Goal: Information Seeking & Learning: Get advice/opinions

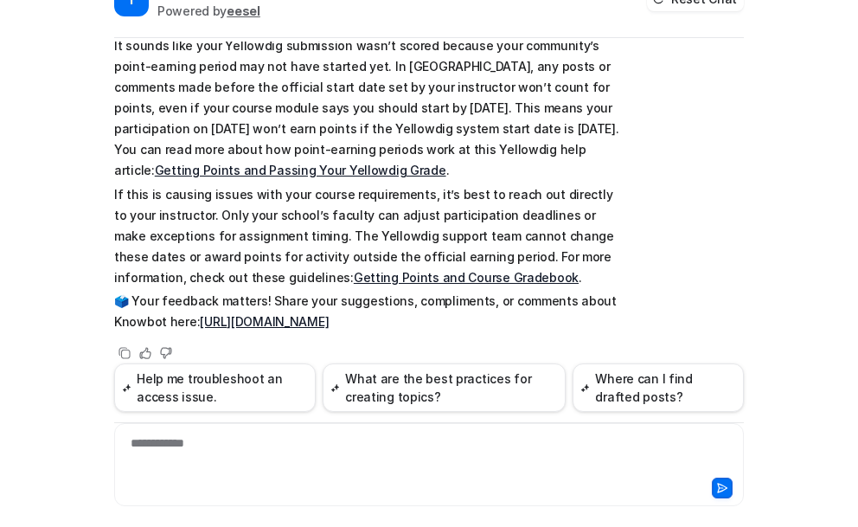
scroll to position [64, 0]
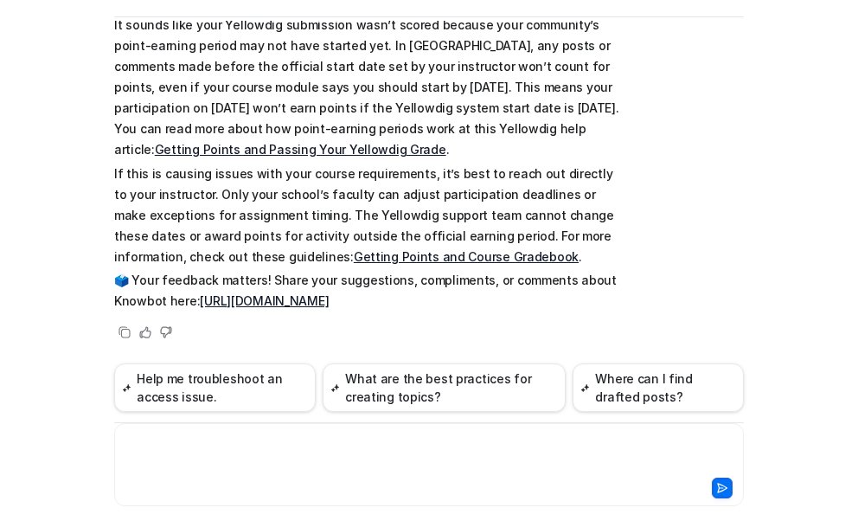
click at [217, 440] on div at bounding box center [429, 454] width 621 height 40
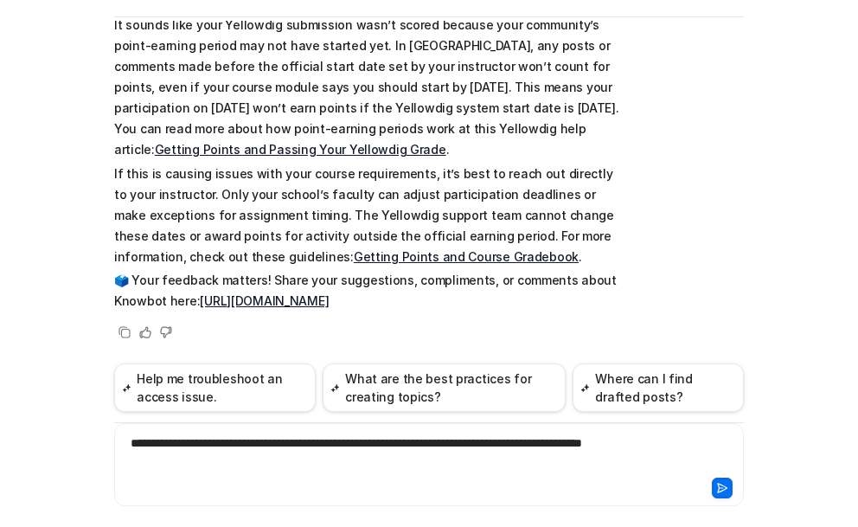
drag, startPoint x: 562, startPoint y: 443, endPoint x: 567, endPoint y: 453, distance: 11.6
click at [562, 443] on div "**********" at bounding box center [429, 454] width 621 height 40
click at [704, 440] on div "**********" at bounding box center [429, 454] width 621 height 40
click at [457, 460] on div "**********" at bounding box center [429, 454] width 621 height 40
click at [718, 489] on icon at bounding box center [723, 488] width 10 height 9
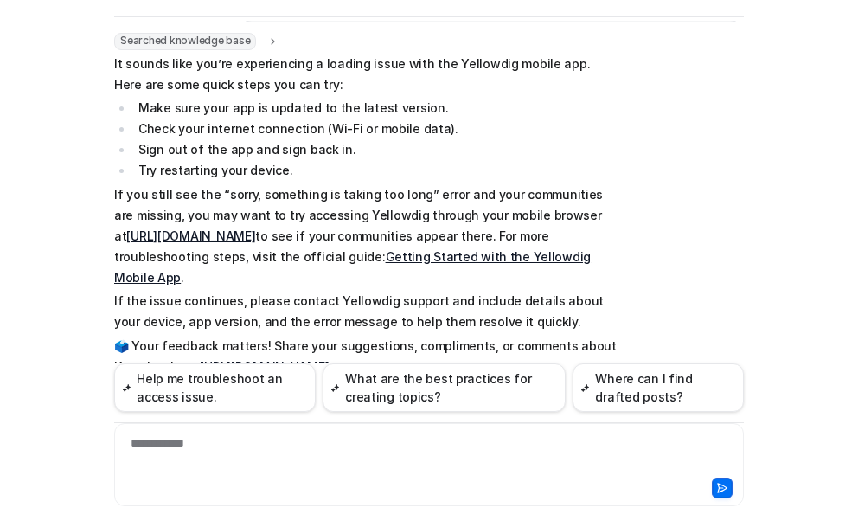
scroll to position [676, 0]
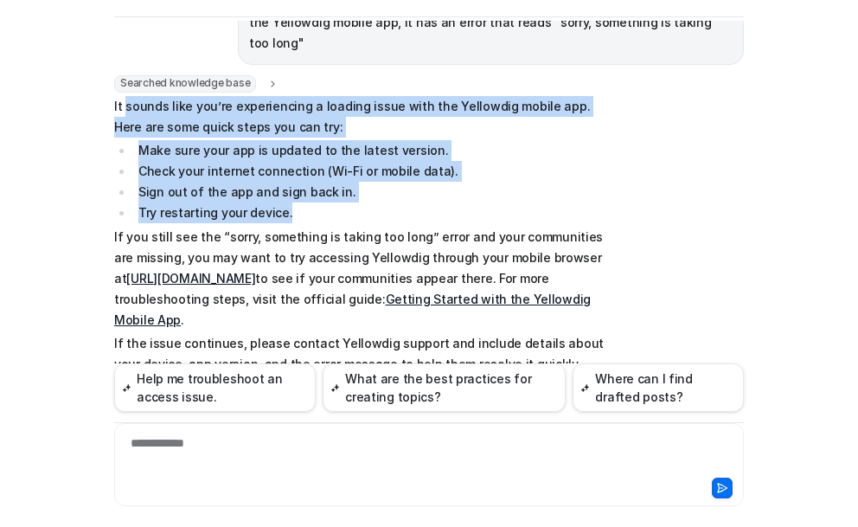
drag, startPoint x: 117, startPoint y: 84, endPoint x: 446, endPoint y: 189, distance: 345.3
click at [446, 189] on span "It sounds like you’re experiencing a loading issue with the Yellowdig mobile ap…" at bounding box center [367, 258] width 506 height 324
copy span "sounds like you’re experiencing a loading issue with the Yellowdig mobile app. …"
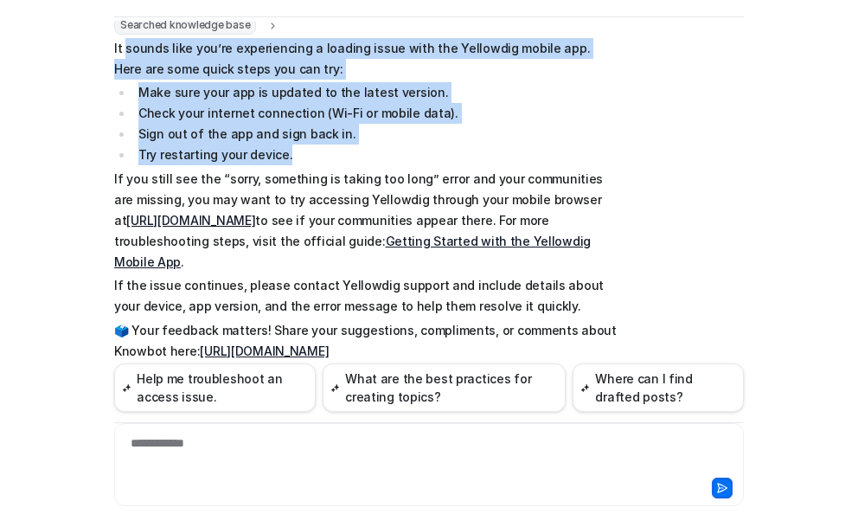
scroll to position [762, 0]
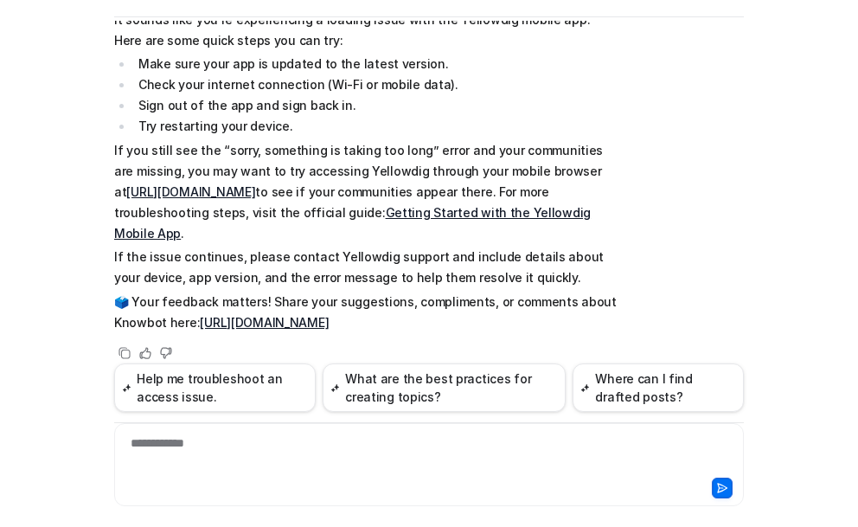
click at [193, 453] on div "**********" at bounding box center [429, 454] width 621 height 40
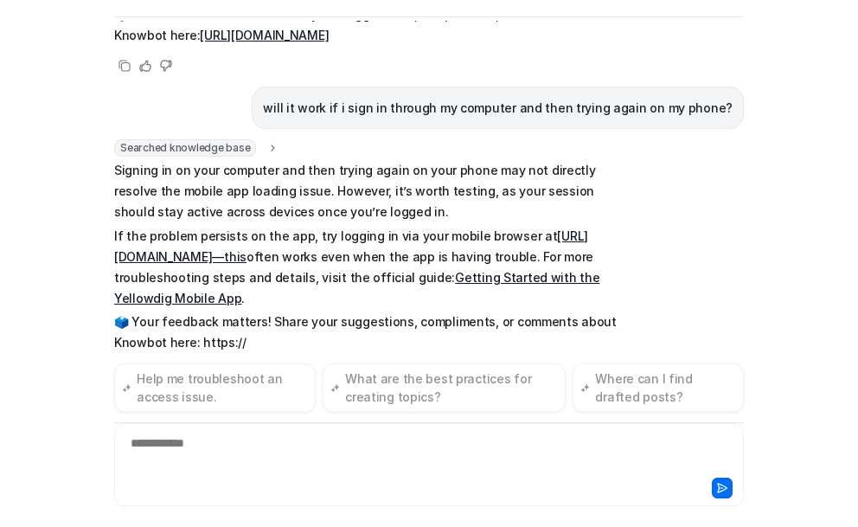
scroll to position [1070, 0]
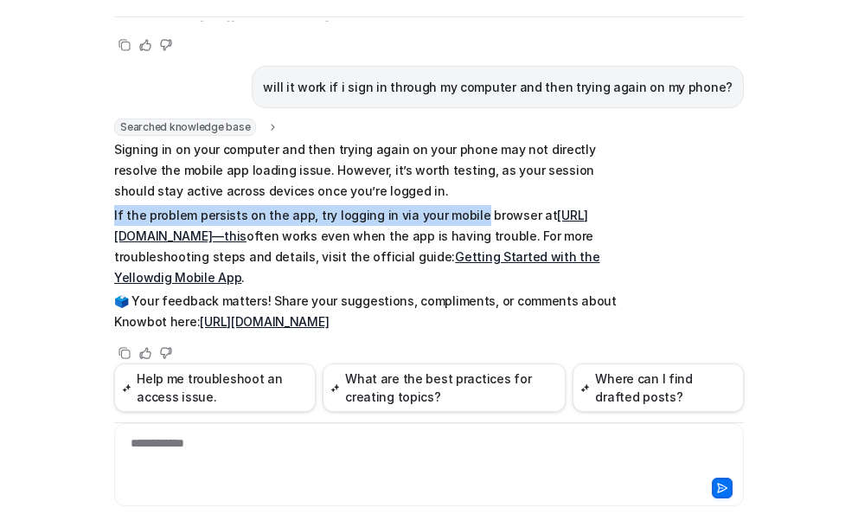
drag, startPoint x: 108, startPoint y: 194, endPoint x: 459, endPoint y: 196, distance: 350.4
click at [459, 205] on p "If the problem persists on the app, try logging in via your mobile browser at […" at bounding box center [367, 246] width 506 height 83
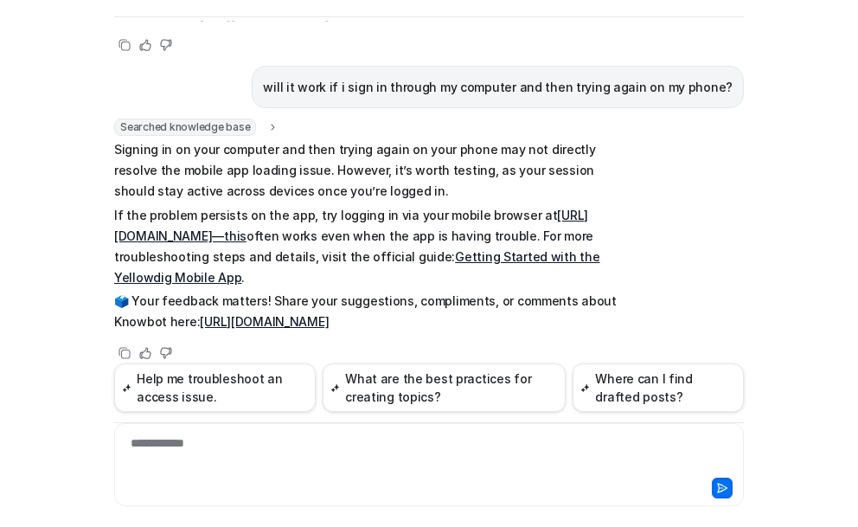
click at [623, 179] on div "Searched knowledge base search_queries : [ "mobile app error sorry something is…" at bounding box center [429, 241] width 630 height 245
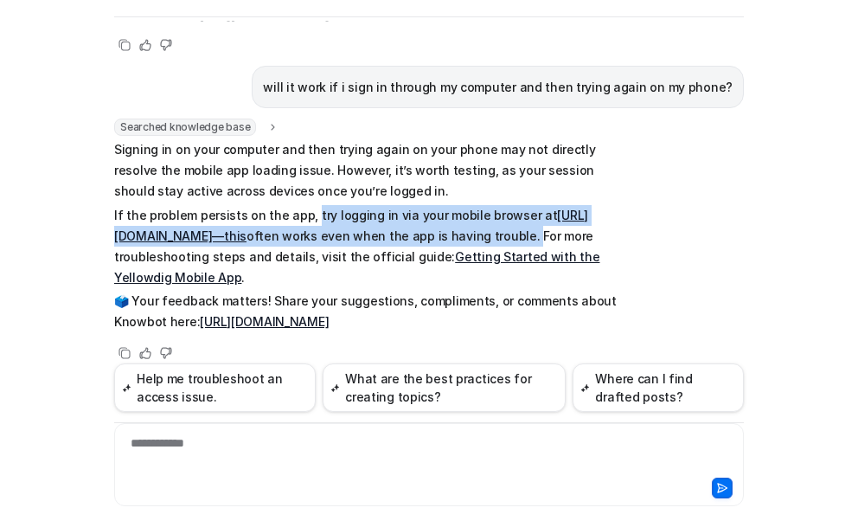
drag, startPoint x: 341, startPoint y: 193, endPoint x: 562, endPoint y: 215, distance: 222.5
click at [562, 215] on p "If the problem persists on the app, try logging in via your mobile browser at […" at bounding box center [367, 246] width 506 height 83
copy p "try logging in via your mobile browser at [URL][DOMAIN_NAME]—this often works e…"
click at [523, 249] on link "Getting Started with the Yellowdig Mobile App" at bounding box center [356, 266] width 485 height 35
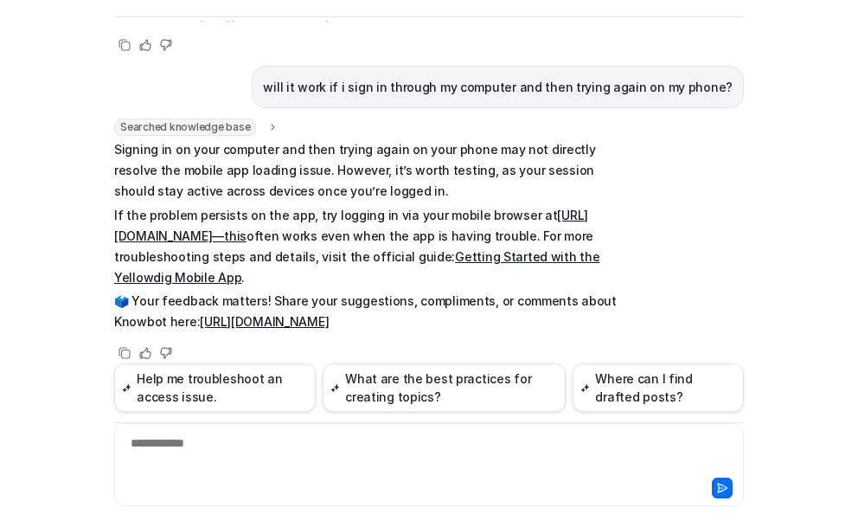
click at [341, 249] on p "If the problem persists on the app, try logging in via your mobile browser at […" at bounding box center [367, 246] width 506 height 83
drag, startPoint x: 566, startPoint y: 215, endPoint x: 451, endPoint y: 237, distance: 117.2
click at [451, 237] on p "If the problem persists on the app, try logging in via your mobile browser at […" at bounding box center [367, 246] width 506 height 83
copy p "For more troubleshooting steps and details, visit the official guide:"
click at [540, 249] on link "Getting Started with the Yellowdig Mobile App" at bounding box center [356, 266] width 485 height 35
